Goal: Information Seeking & Learning: Find specific page/section

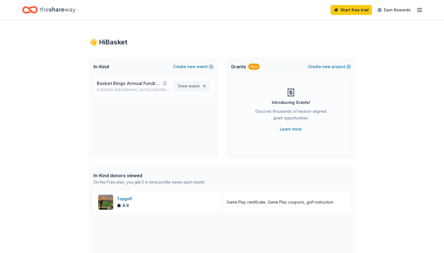
click at [190, 84] on span "event" at bounding box center [194, 86] width 11 height 5
click at [185, 87] on span "View event" at bounding box center [189, 86] width 22 height 7
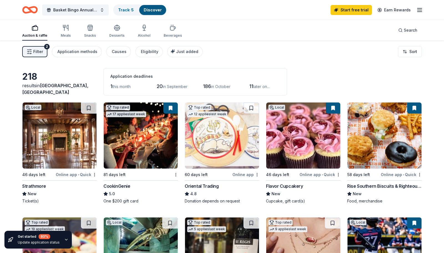
click at [419, 14] on div "Start free trial Earn Rewards" at bounding box center [377, 9] width 92 height 13
click at [128, 11] on link "Track · 5" at bounding box center [126, 9] width 16 height 5
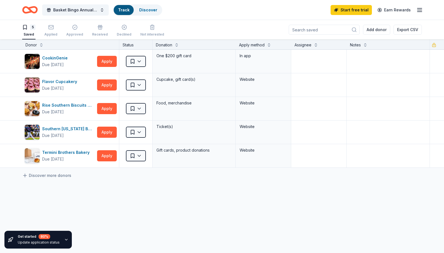
scroll to position [0, 0]
click at [420, 10] on line "button" at bounding box center [420, 10] width 4 height 0
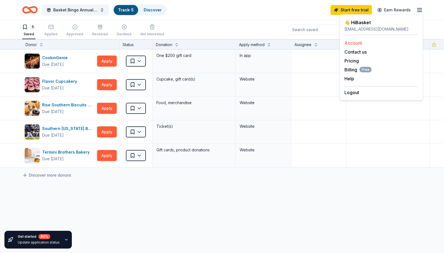
click at [390, 44] on div "Account" at bounding box center [382, 43] width 74 height 7
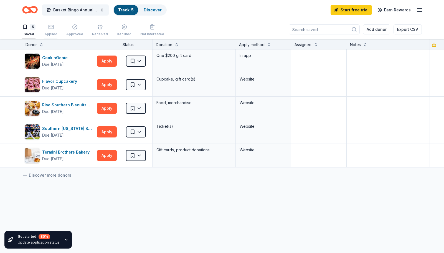
click at [51, 28] on icon "button" at bounding box center [51, 27] width 6 height 6
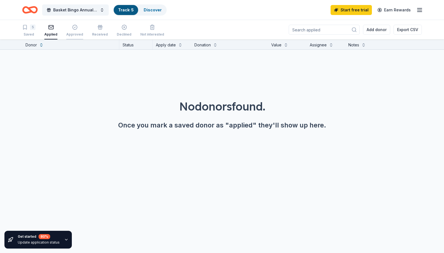
click at [75, 29] on icon "button" at bounding box center [74, 27] width 5 height 5
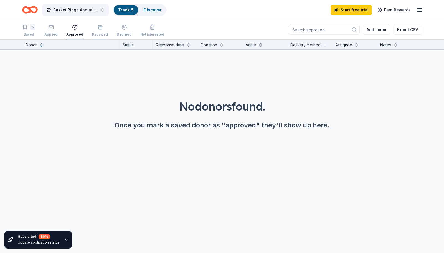
click at [100, 29] on div "button" at bounding box center [100, 27] width 16 height 6
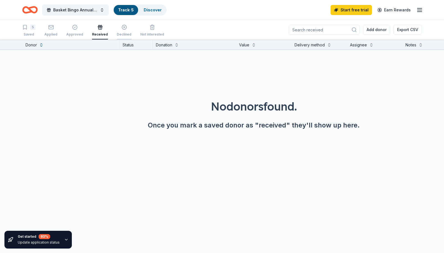
click at [118, 29] on div "button" at bounding box center [124, 27] width 15 height 6
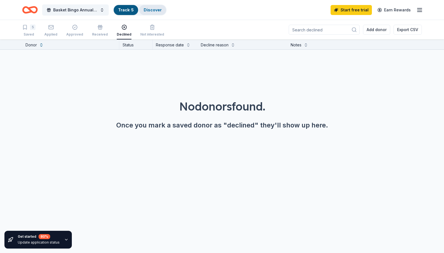
click at [151, 12] on div "Discover" at bounding box center [152, 10] width 27 height 10
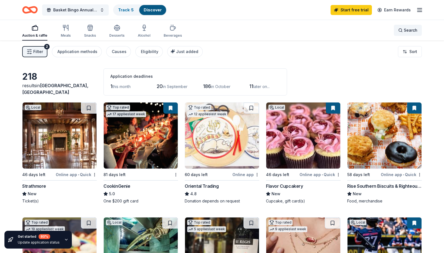
click at [413, 33] on span "Search" at bounding box center [411, 30] width 14 height 7
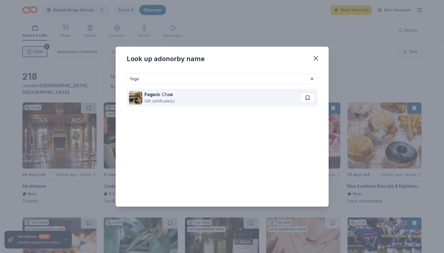
type input "fogo"
click at [166, 97] on div "Fogo de Cha o" at bounding box center [160, 94] width 31 height 7
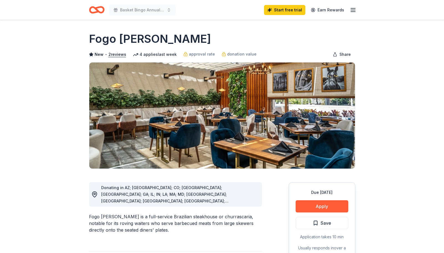
click at [353, 9] on icon "button" at bounding box center [353, 10] width 7 height 7
